Goal: Task Accomplishment & Management: Use online tool/utility

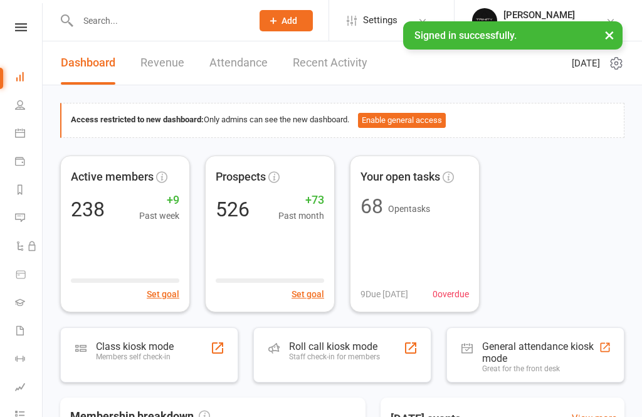
click at [25, 130] on link "Calendar" at bounding box center [29, 134] width 28 height 28
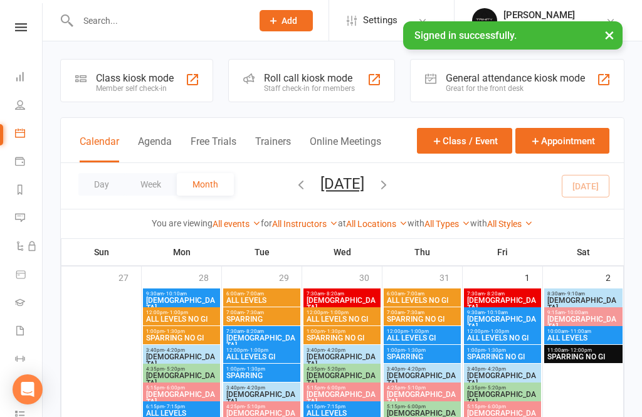
click at [142, 82] on div "Class kiosk mode" at bounding box center [135, 78] width 78 height 12
click at [154, 80] on div "Class kiosk mode" at bounding box center [135, 78] width 78 height 12
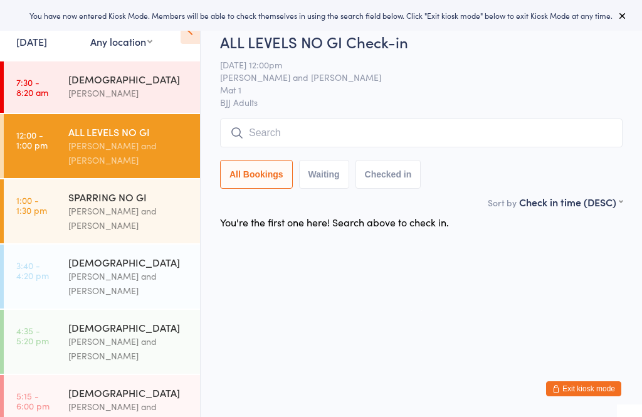
click at [373, 120] on input "search" at bounding box center [421, 133] width 403 height 29
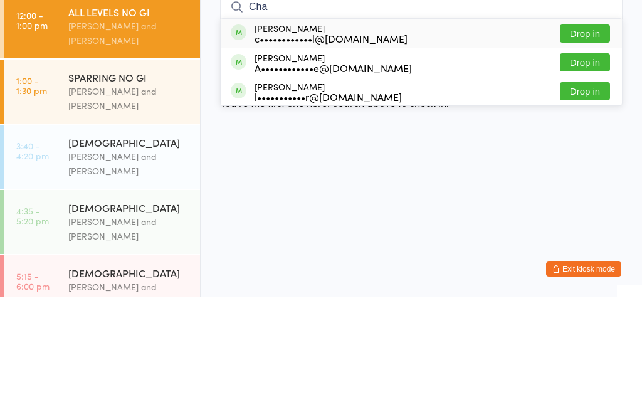
type input "Cha"
click at [588, 173] on button "Drop in" at bounding box center [585, 182] width 50 height 18
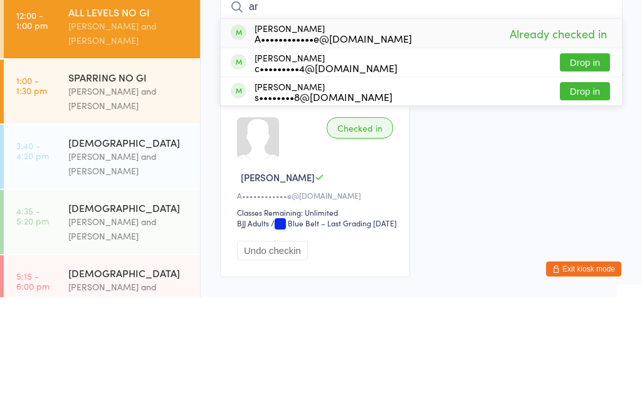
type input "a"
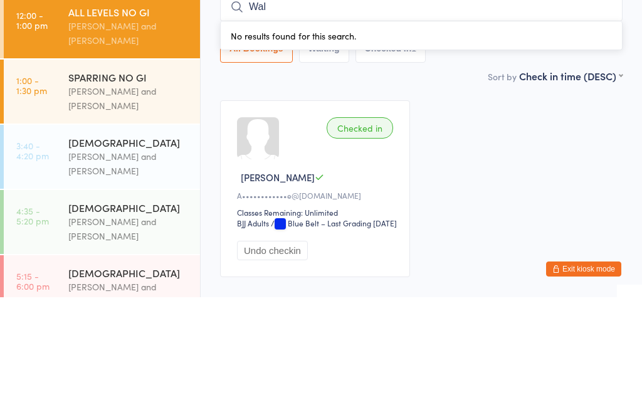
type input "Walk"
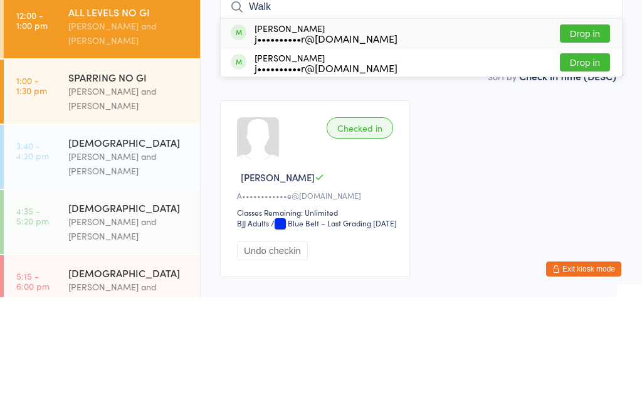
click at [127, 139] on div "[PERSON_NAME] and [PERSON_NAME]" at bounding box center [128, 153] width 121 height 29
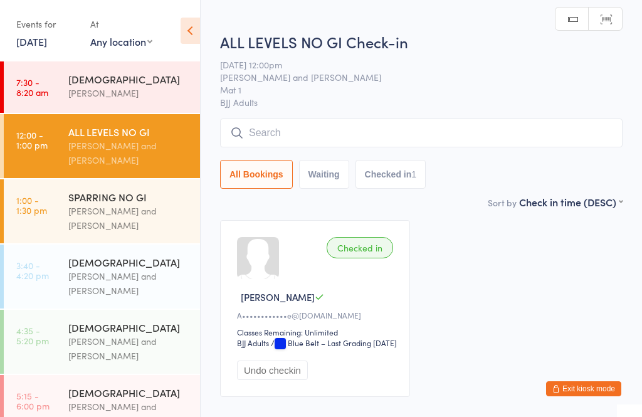
click at [307, 133] on input "search" at bounding box center [421, 133] width 403 height 29
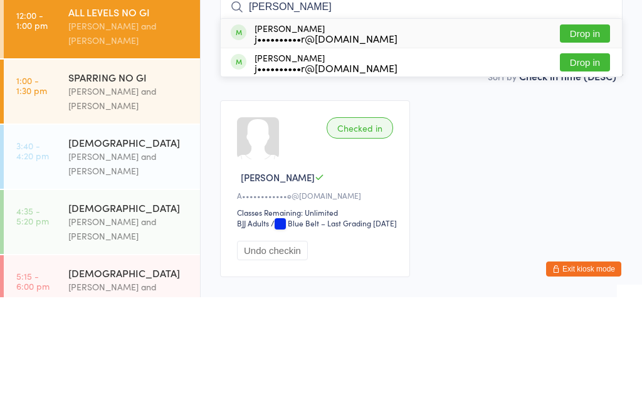
type input "[PERSON_NAME]"
click at [592, 173] on button "Drop in" at bounding box center [585, 182] width 50 height 18
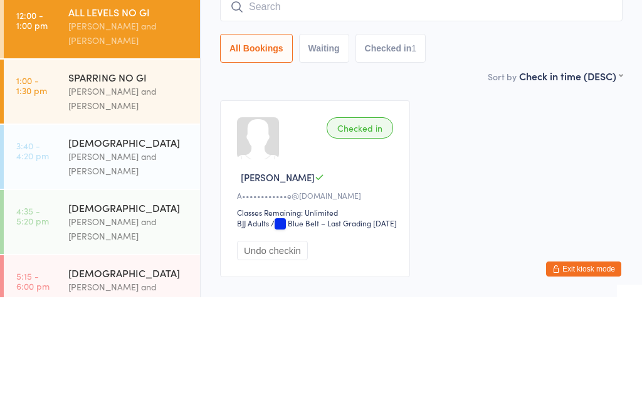
scroll to position [94, 0]
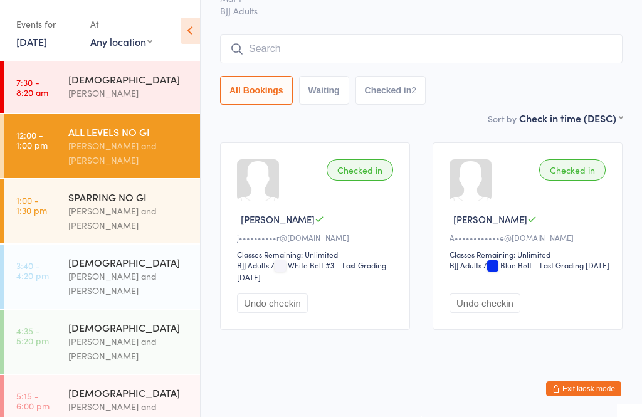
click at [450, 36] on input "search" at bounding box center [421, 49] width 403 height 29
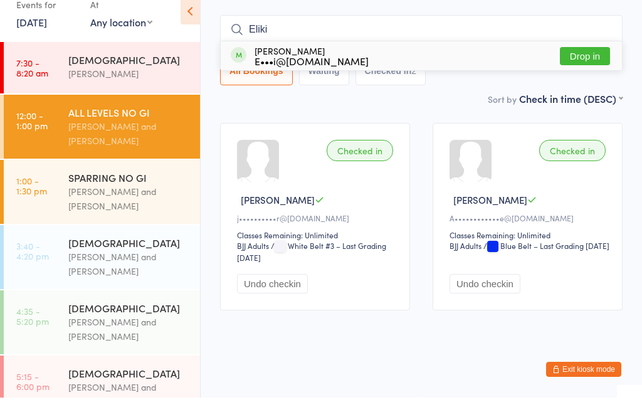
type input "Eliki"
click at [587, 66] on button "Drop in" at bounding box center [585, 75] width 50 height 18
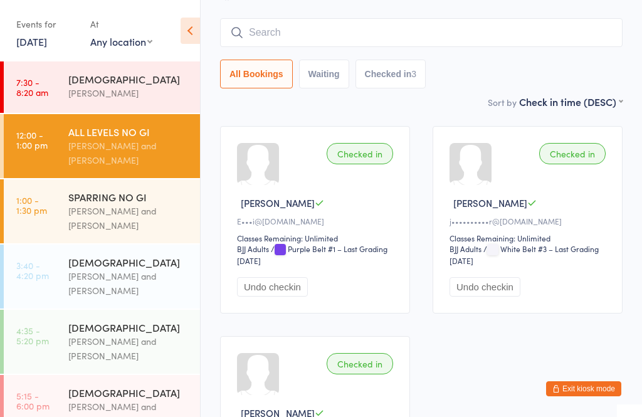
click at [362, 43] on input "search" at bounding box center [421, 32] width 403 height 29
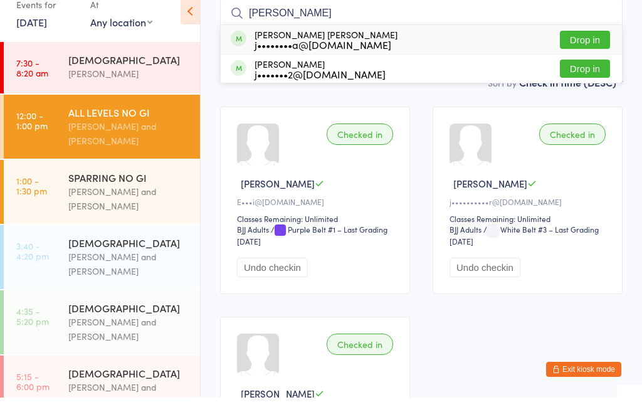
type input "[PERSON_NAME]"
click at [575, 50] on button "Drop in" at bounding box center [585, 59] width 50 height 18
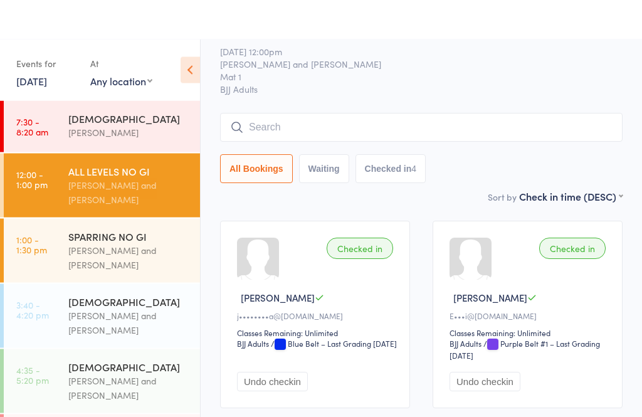
scroll to position [0, 0]
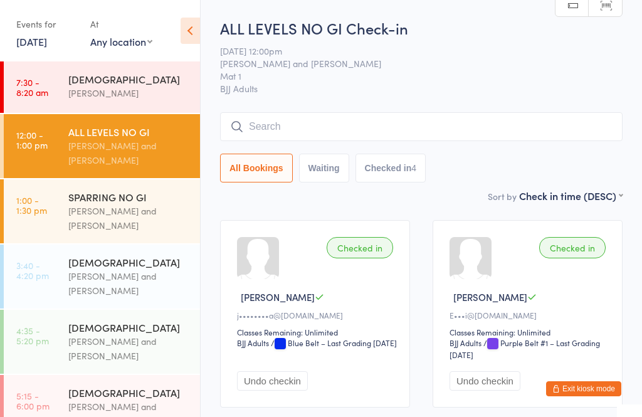
click at [346, 121] on input "search" at bounding box center [421, 126] width 403 height 29
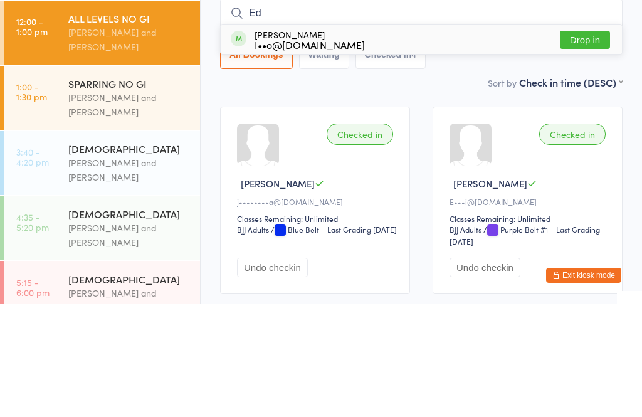
type input "Ed"
click at [587, 144] on button "Drop in" at bounding box center [585, 153] width 50 height 18
